Goal: Check status: Check status

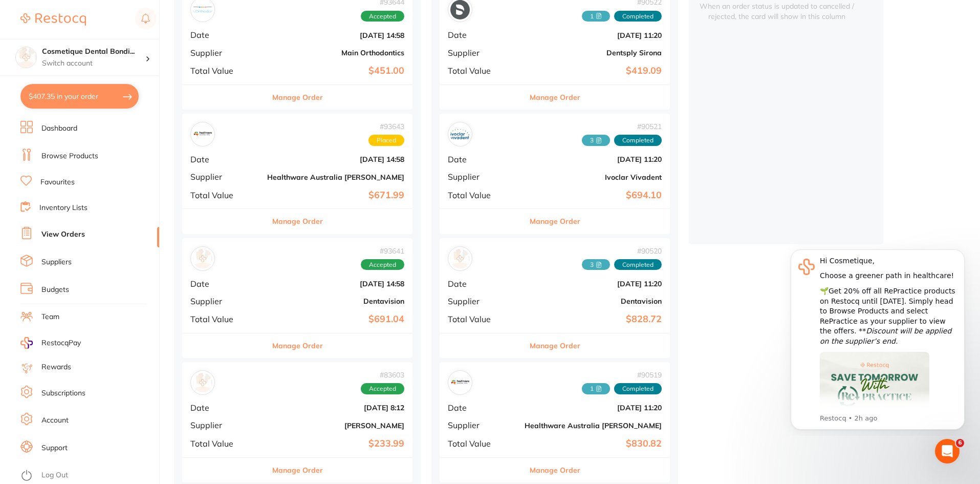
click at [267, 157] on b "[DATE] 14:58" at bounding box center [335, 159] width 137 height 8
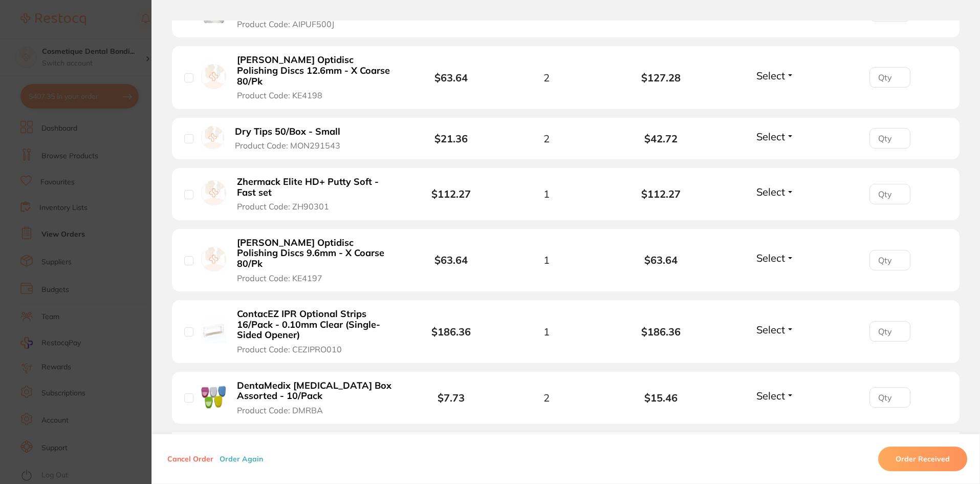
scroll to position [461, 0]
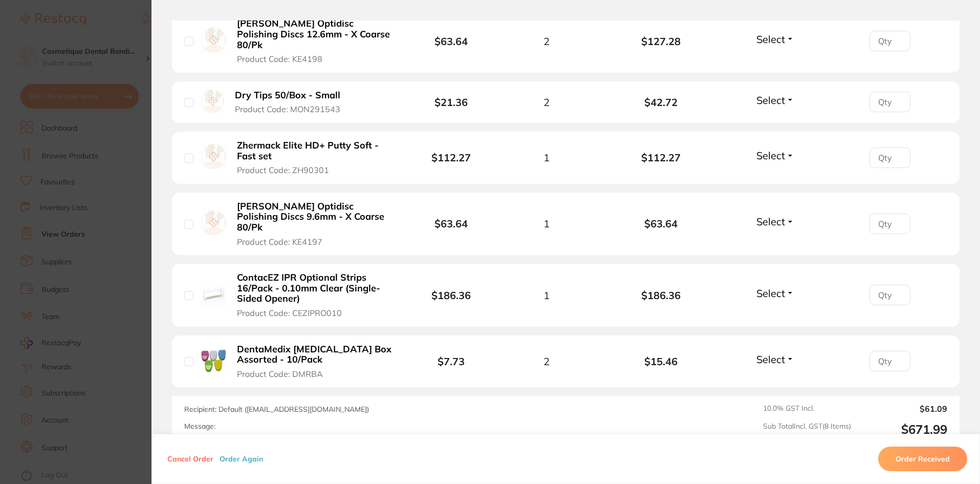
click at [785, 287] on button "Select" at bounding box center [775, 293] width 44 height 13
click at [834, 285] on div at bounding box center [890, 295] width 115 height 20
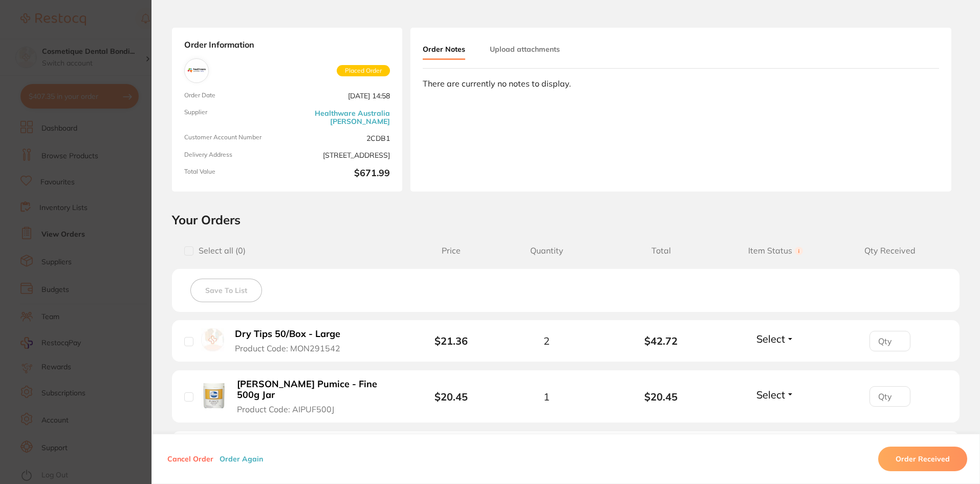
scroll to position [0, 0]
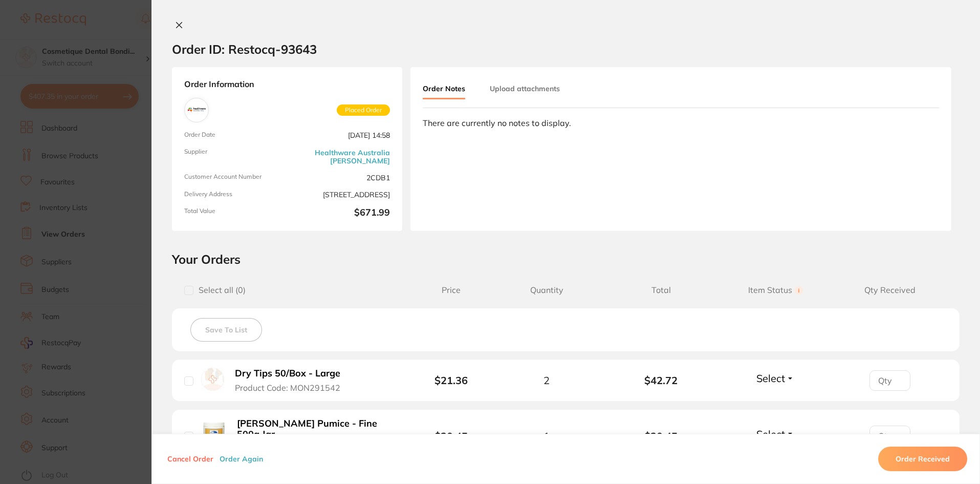
click at [182, 25] on button at bounding box center [179, 25] width 14 height 11
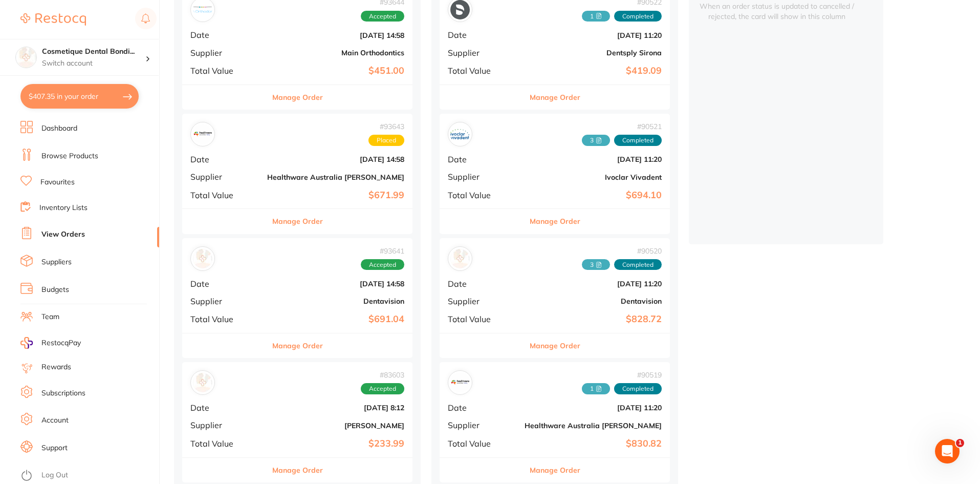
click at [286, 289] on div "# 93641 Accepted Date [DATE] 14:58 Supplier Dentavision Total Value $691.04" at bounding box center [297, 285] width 230 height 95
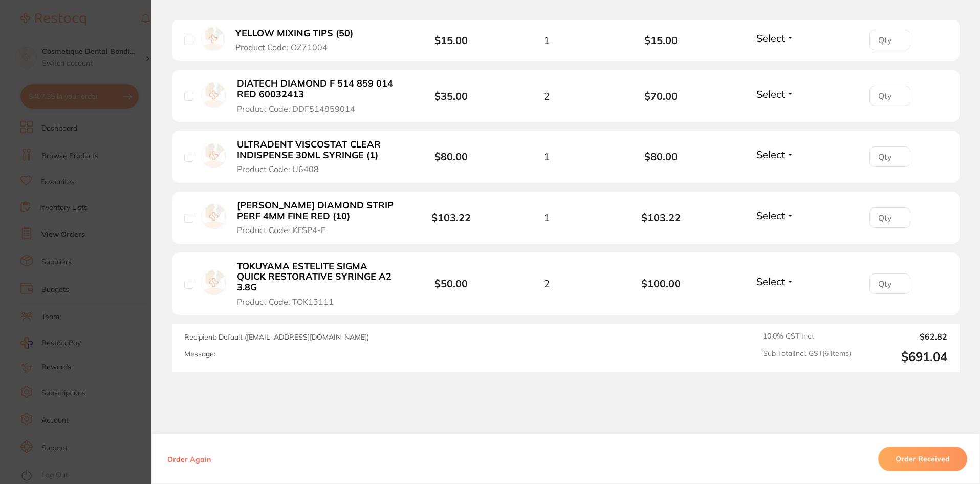
scroll to position [409, 0]
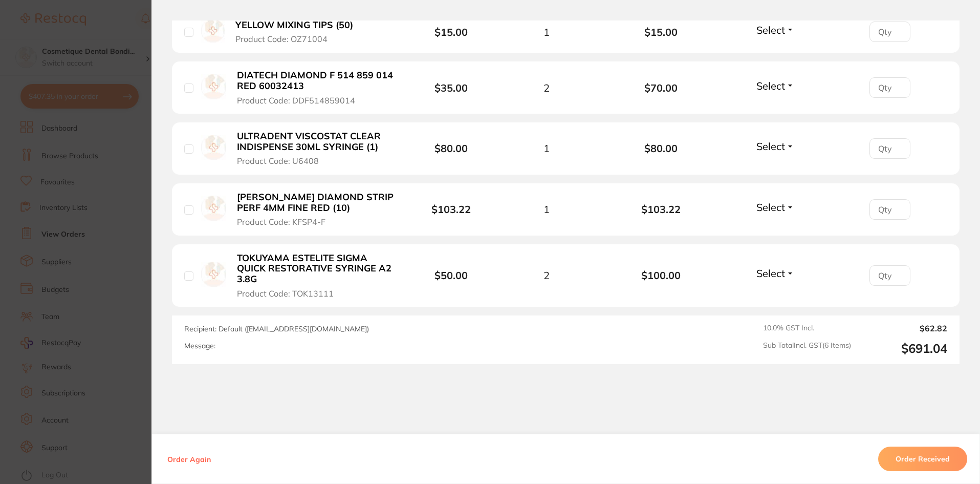
click at [781, 209] on span "Select" at bounding box center [770, 207] width 29 height 13
click at [775, 249] on span "Back Order" at bounding box center [775, 245] width 31 height 8
click at [559, 387] on div "Order ID: Restocq- 93641 Order Information 1 Back Order Accepted Order Order Da…" at bounding box center [565, 251] width 828 height 463
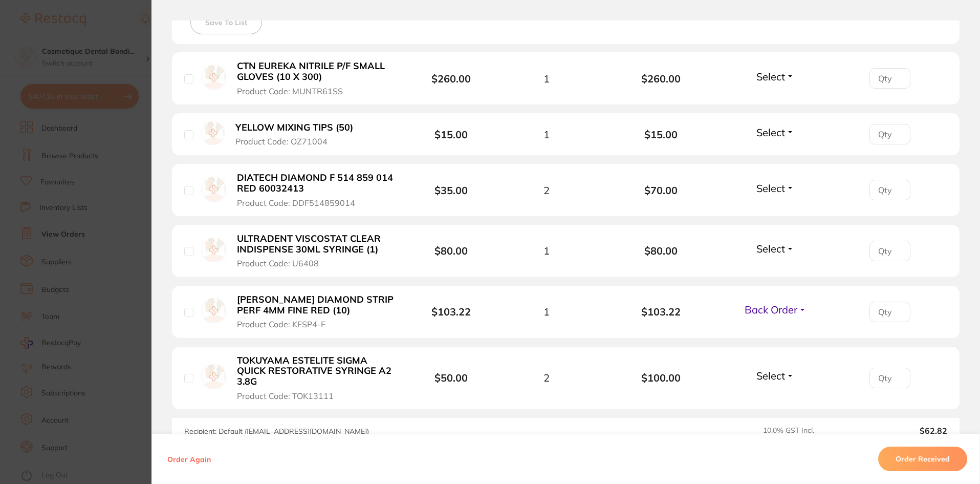
scroll to position [256, 0]
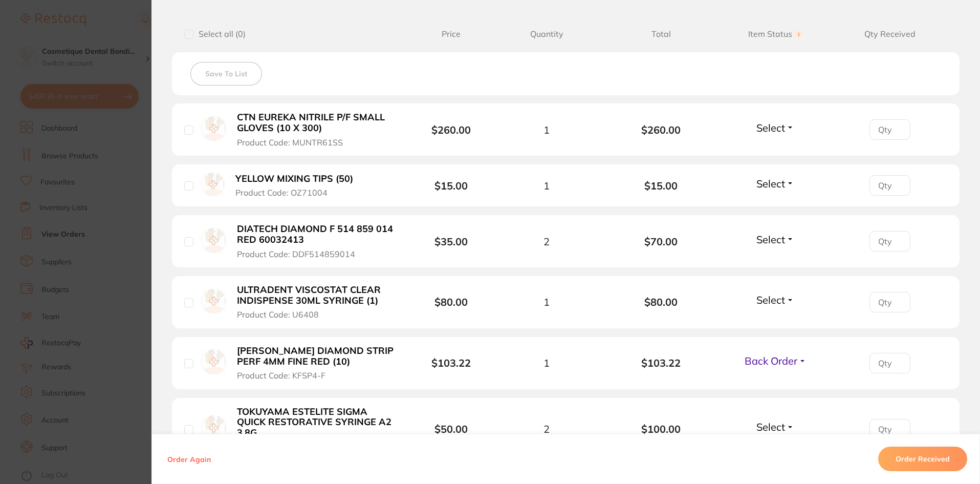
click at [782, 186] on span "Select" at bounding box center [770, 183] width 29 height 13
click at [769, 207] on span "Received" at bounding box center [775, 206] width 26 height 8
click at [776, 237] on span "Select" at bounding box center [770, 239] width 29 height 13
click at [766, 261] on span "Received" at bounding box center [775, 261] width 26 height 8
click at [768, 301] on span "Select" at bounding box center [770, 299] width 29 height 13
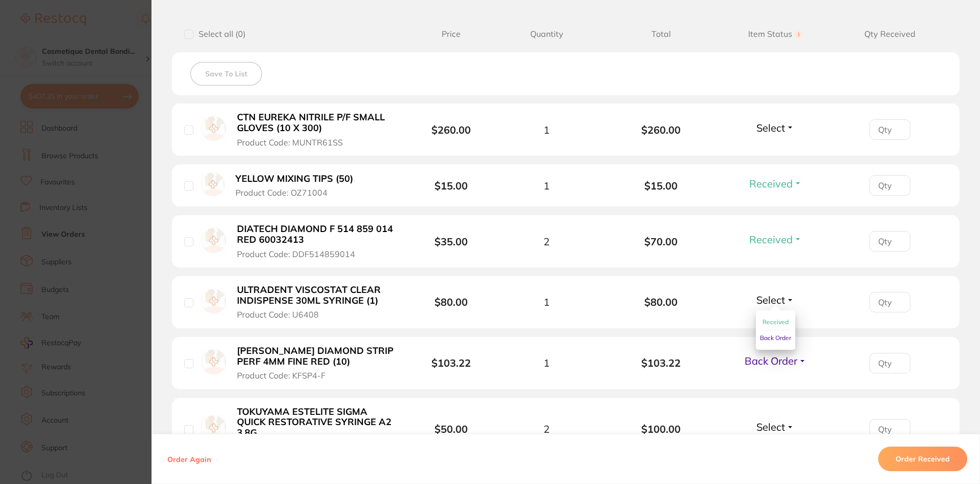
click at [762, 325] on span "Received" at bounding box center [775, 322] width 26 height 8
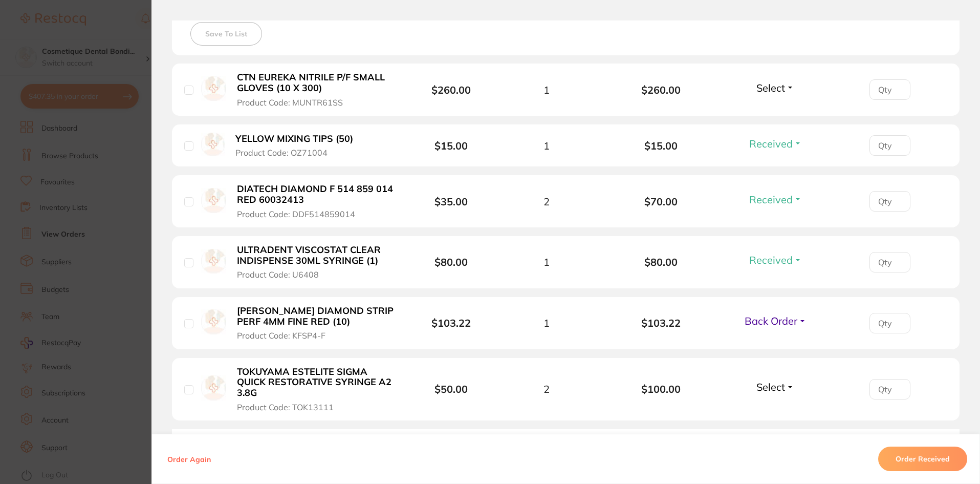
scroll to position [358, 0]
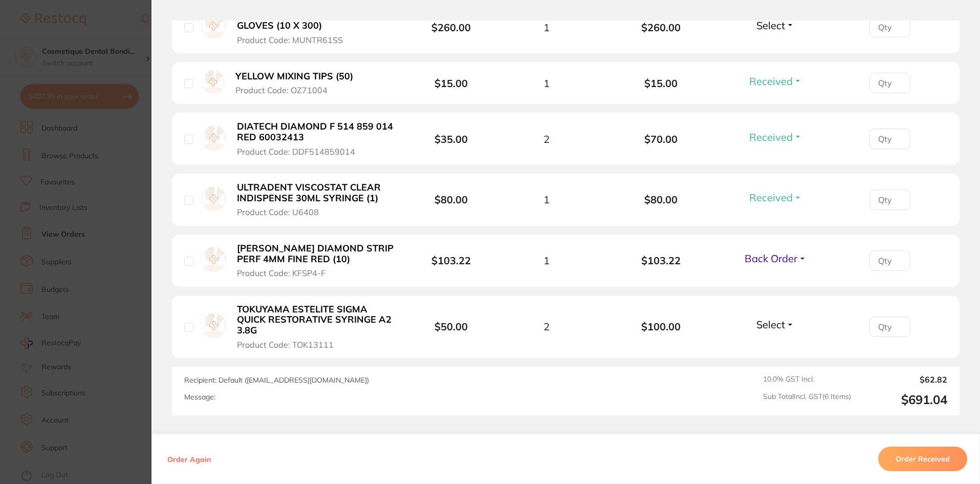
click at [763, 325] on span "Select" at bounding box center [770, 324] width 29 height 13
click at [763, 327] on span "Select" at bounding box center [770, 324] width 29 height 13
click at [774, 345] on span "Received" at bounding box center [775, 346] width 26 height 8
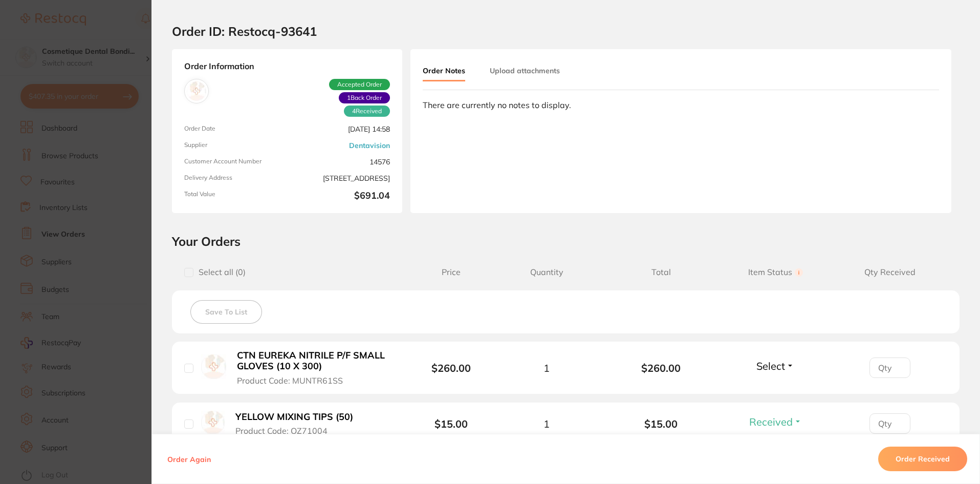
scroll to position [0, 0]
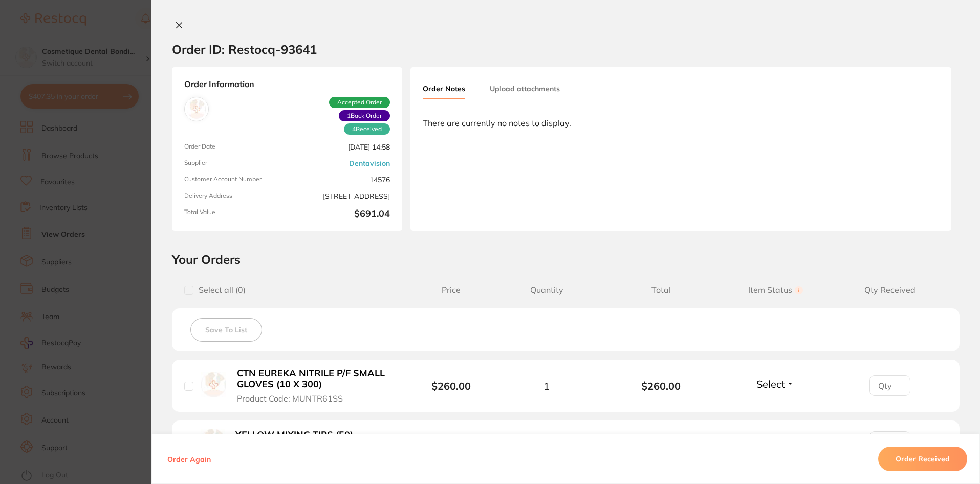
click at [178, 26] on icon at bounding box center [179, 25] width 8 height 8
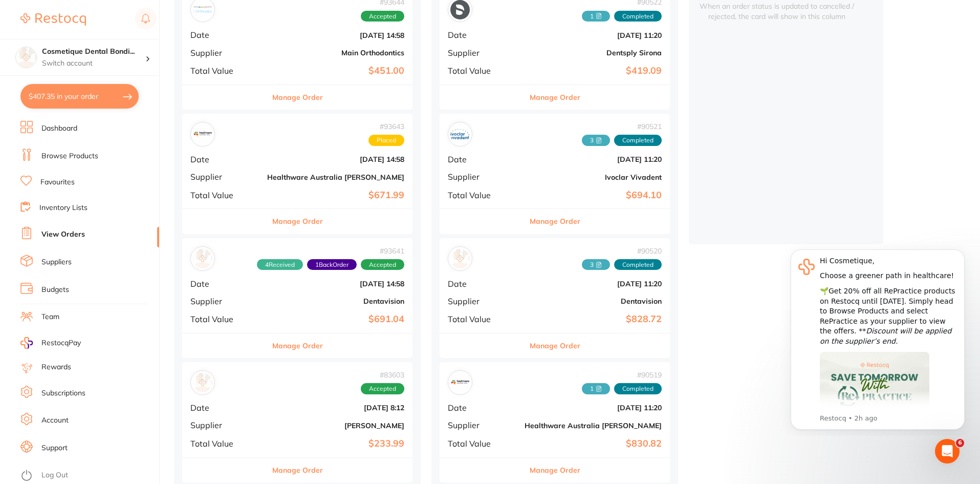
click at [304, 177] on b "Healthware Australia [PERSON_NAME]" at bounding box center [335, 177] width 137 height 8
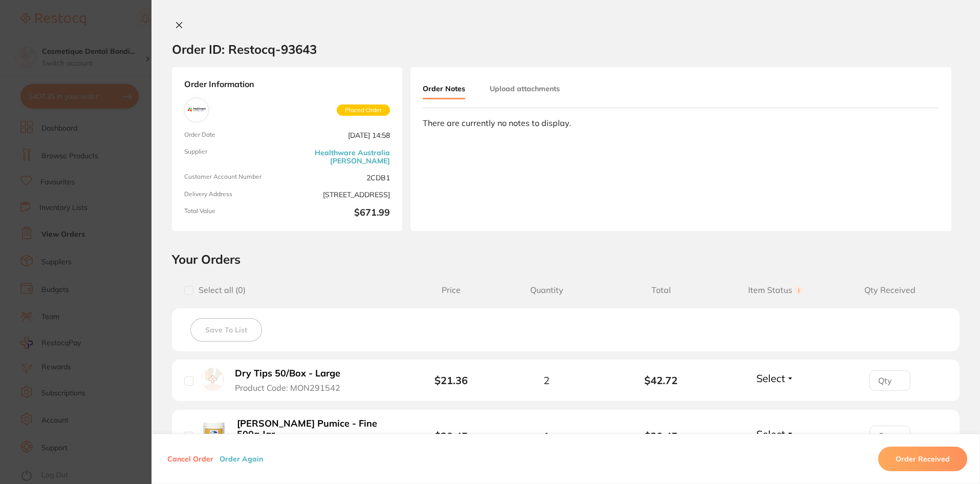
scroll to position [102, 0]
click at [168, 24] on div at bounding box center [565, 25] width 828 height 11
click at [177, 29] on icon at bounding box center [179, 25] width 8 height 8
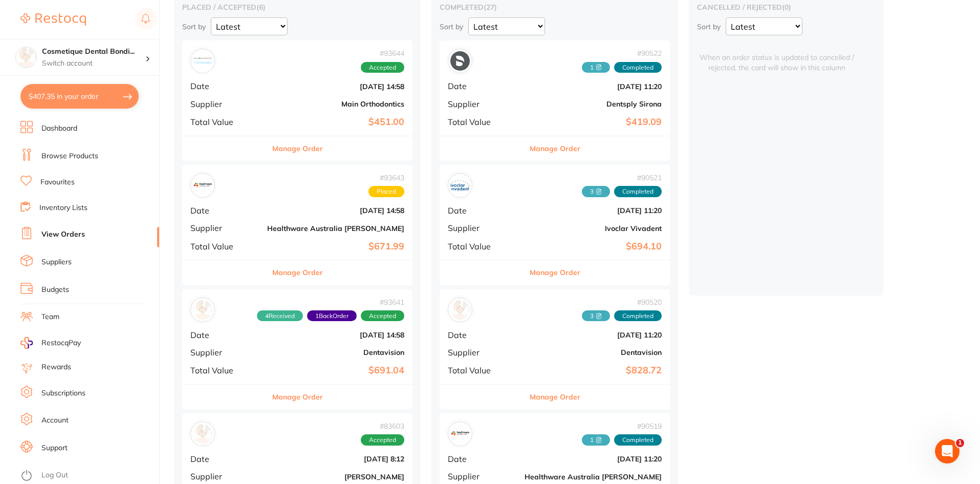
click at [301, 125] on b "$451.00" at bounding box center [335, 122] width 137 height 11
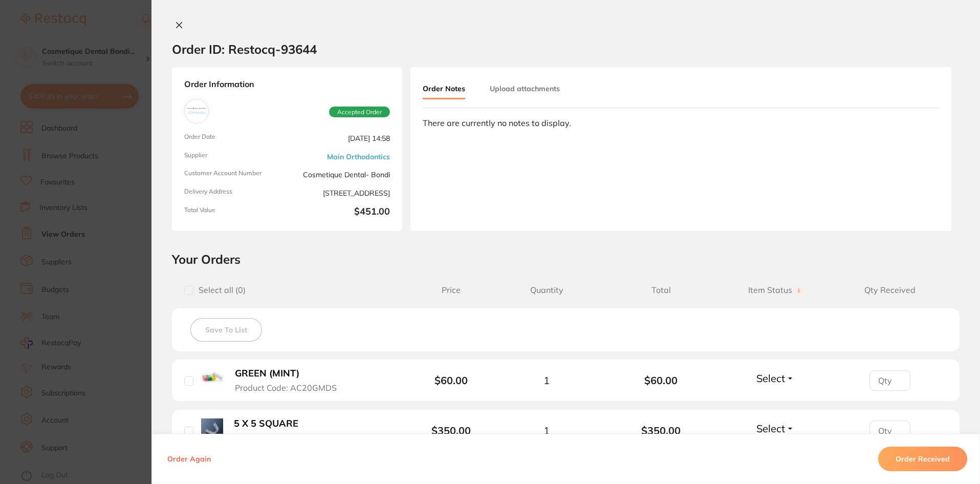
click at [175, 26] on icon at bounding box center [179, 25] width 8 height 8
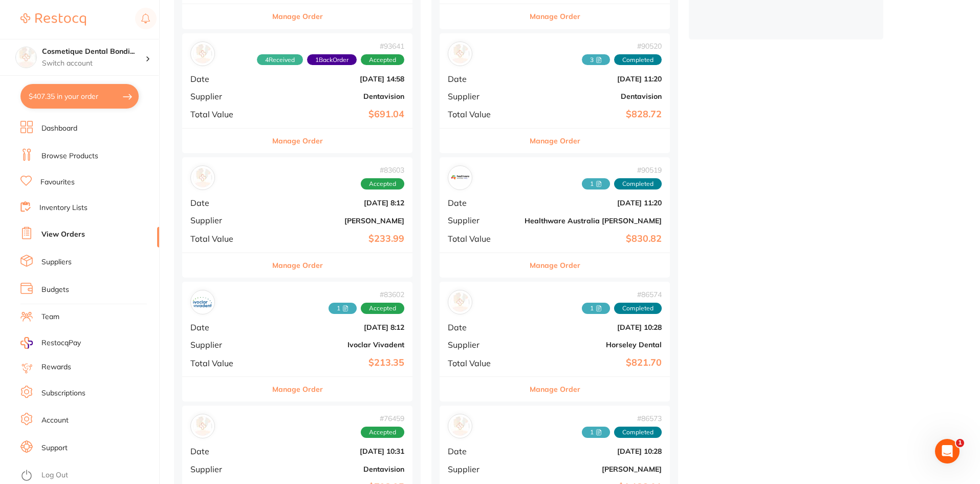
click at [293, 226] on div "# 83603 Accepted Date [DATE] 8:12 Supplier [PERSON_NAME] Total Value $233.99" at bounding box center [297, 204] width 230 height 95
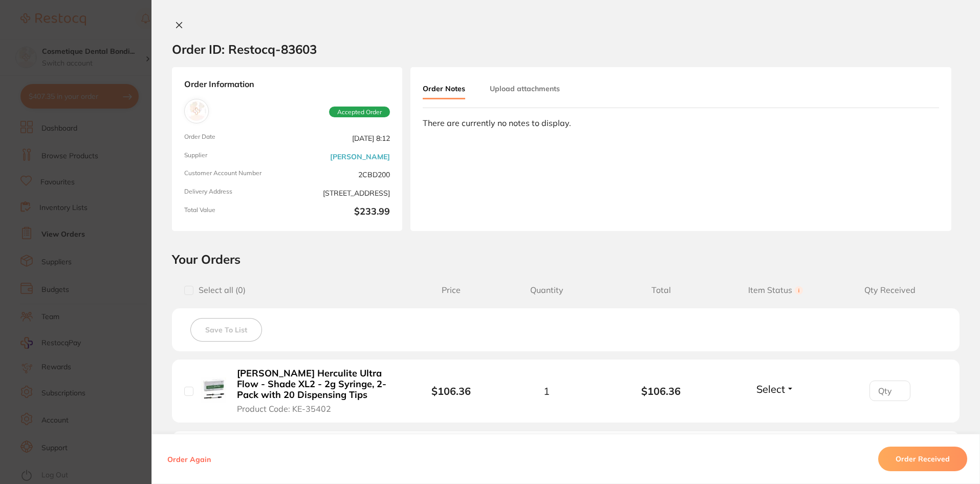
click at [178, 24] on icon at bounding box center [180, 26] width 6 height 6
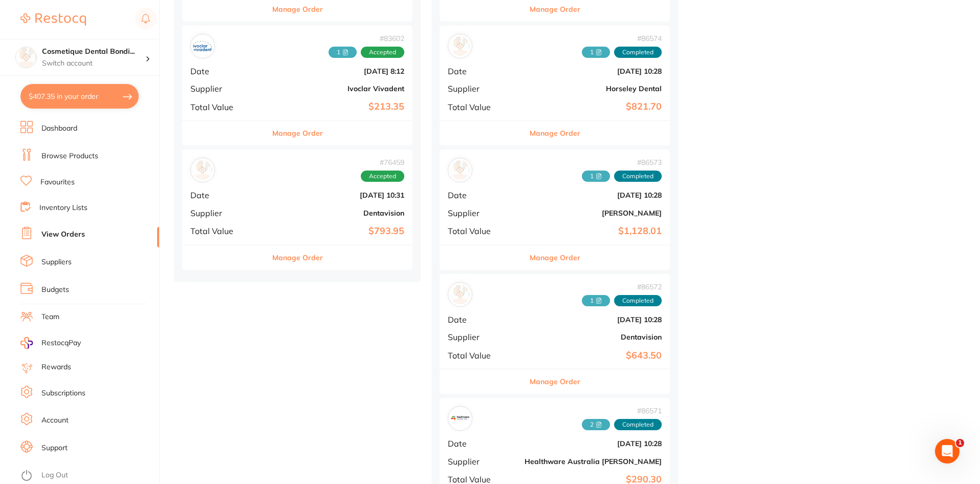
click at [267, 209] on b "Dentavision" at bounding box center [335, 213] width 137 height 8
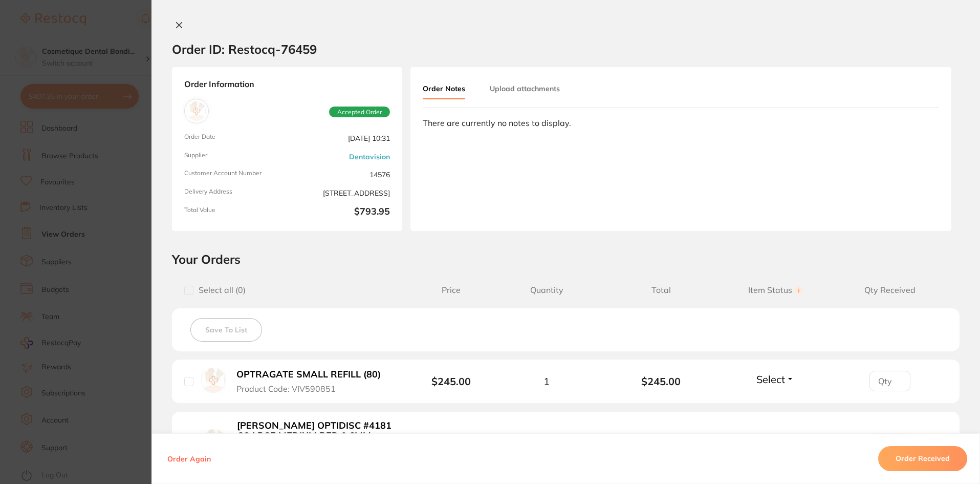
click at [177, 24] on icon at bounding box center [179, 25] width 8 height 8
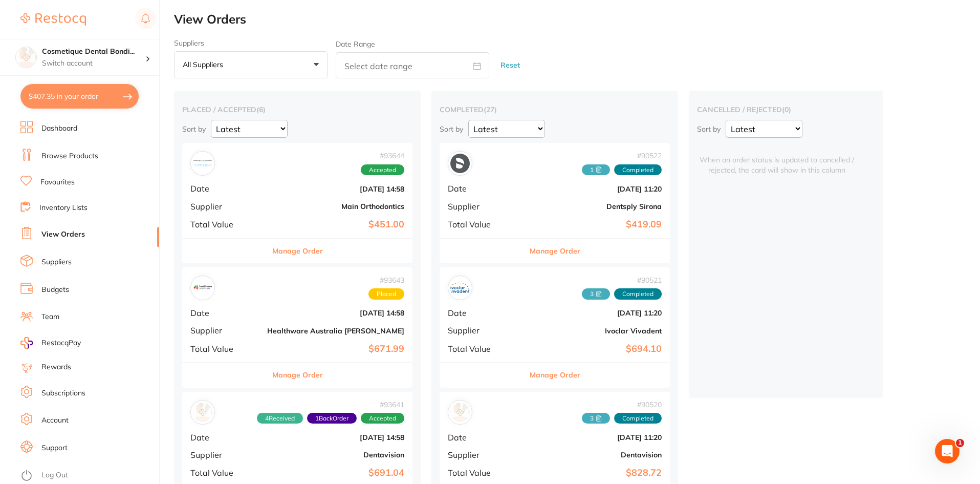
click at [320, 219] on div "# 93644 Accepted Date [DATE] 14:58 Supplier Main Orthodontics Total Value $451.…" at bounding box center [297, 190] width 230 height 95
